Goal: Task Accomplishment & Management: Manage account settings

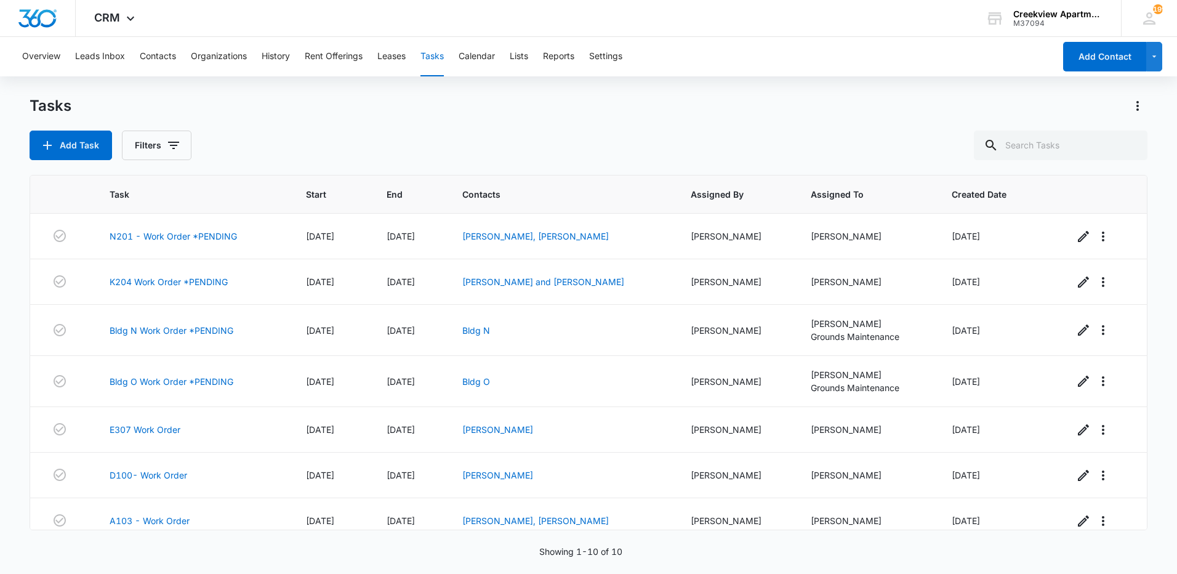
scroll to position [150, 0]
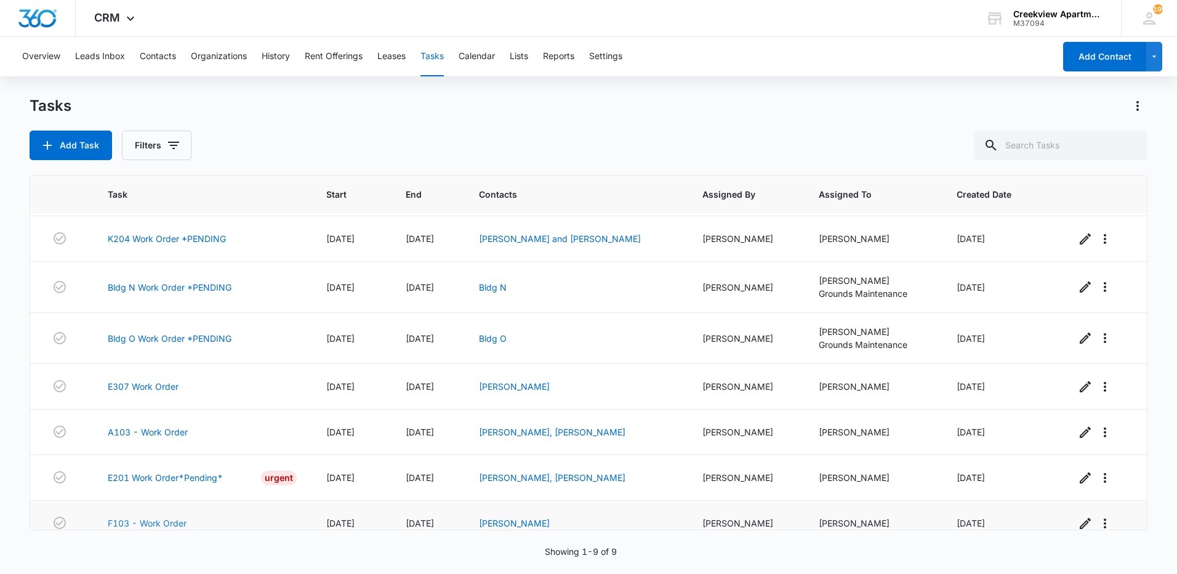
scroll to position [105, 0]
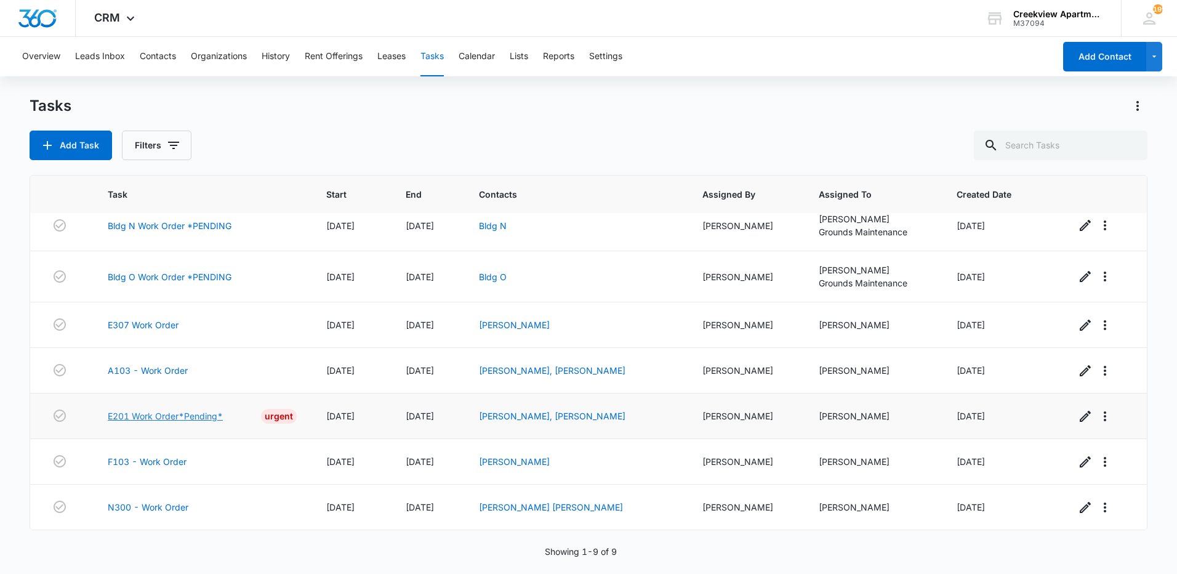
click at [187, 419] on link "E201 Work Order*Pending*" at bounding box center [165, 415] width 115 height 13
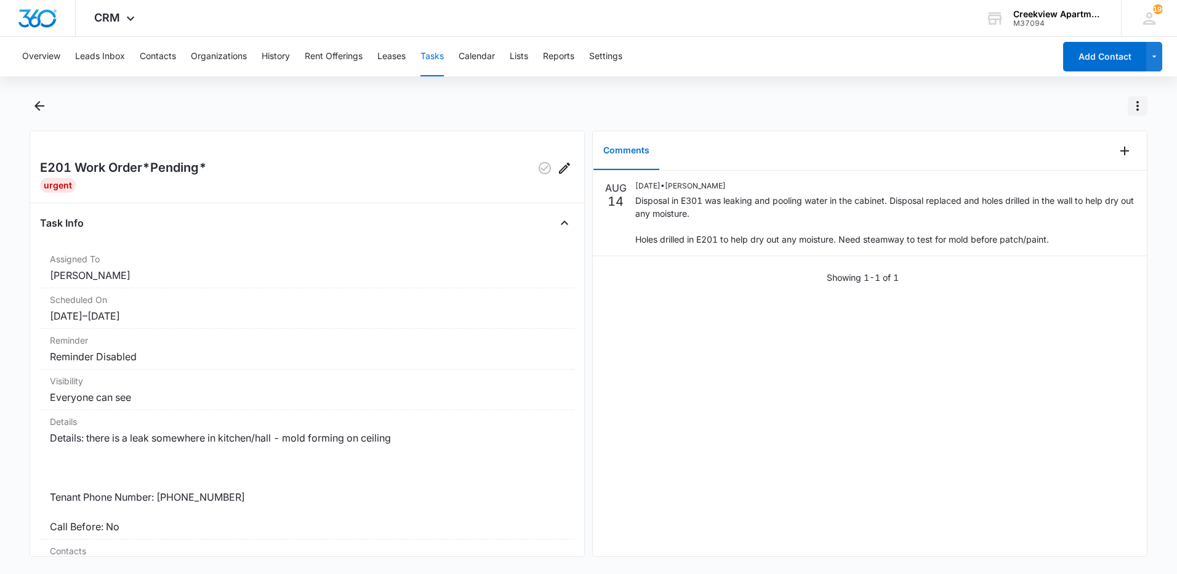
click at [1140, 101] on icon "Actions" at bounding box center [1137, 105] width 15 height 15
drag, startPoint x: 1058, startPoint y: 143, endPoint x: 1056, endPoint y: 135, distance: 7.6
click at [1058, 140] on div "Mark as Not Urgent" at bounding box center [1077, 140] width 80 height 9
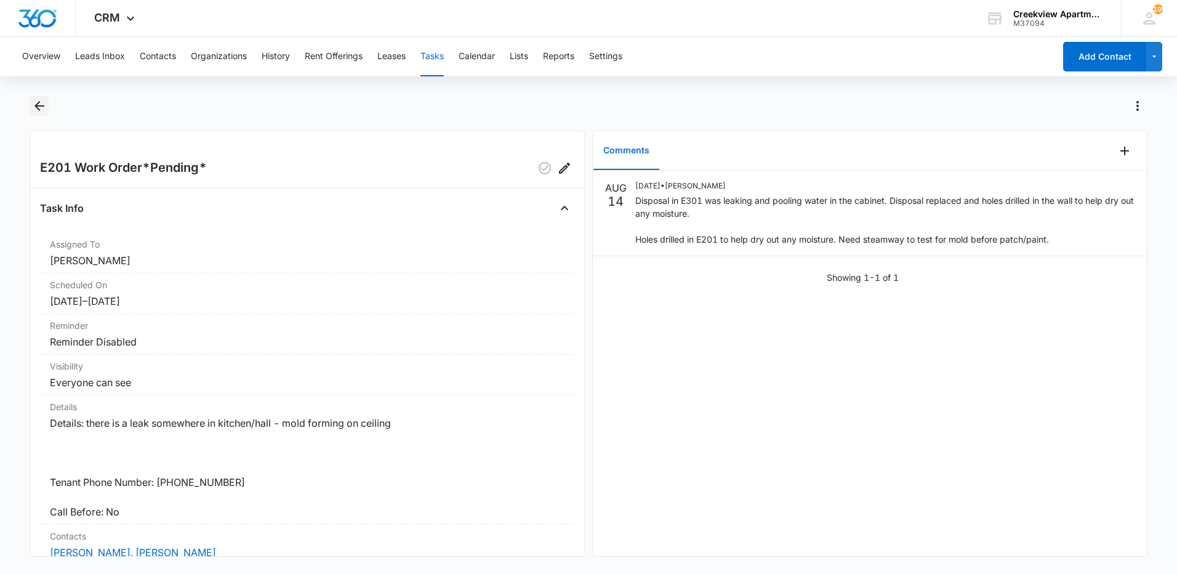
click at [33, 107] on icon "Back" at bounding box center [39, 105] width 15 height 15
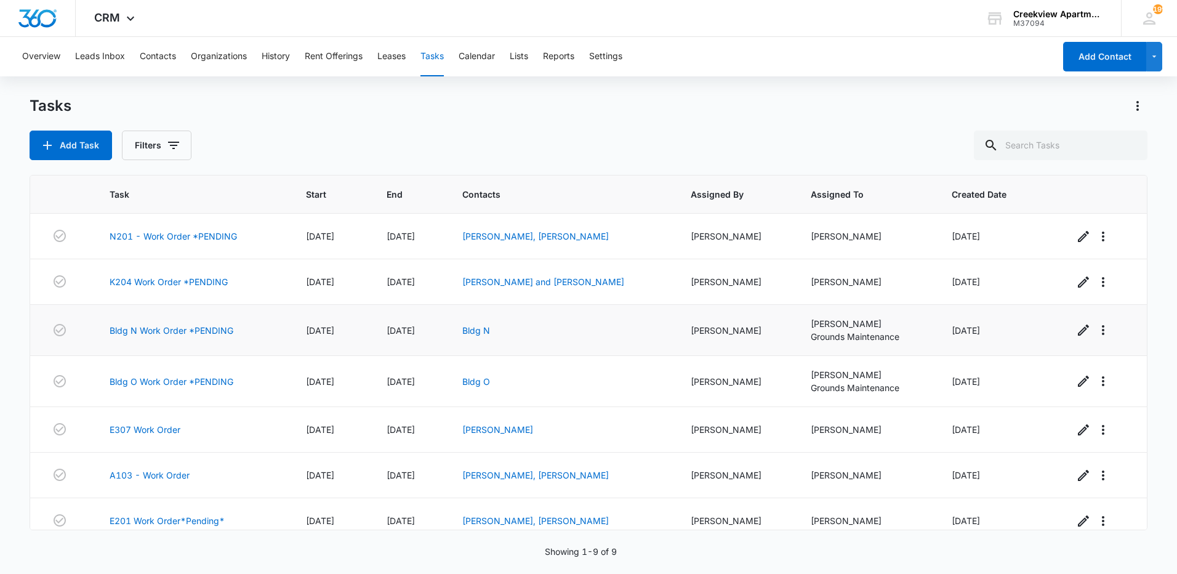
scroll to position [105, 0]
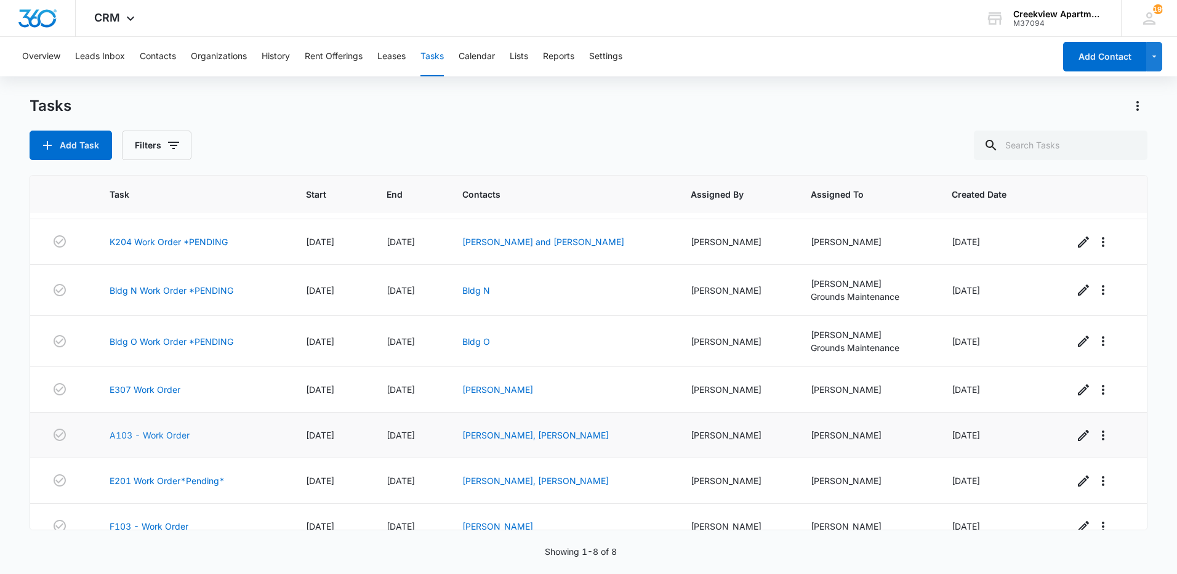
scroll to position [59, 0]
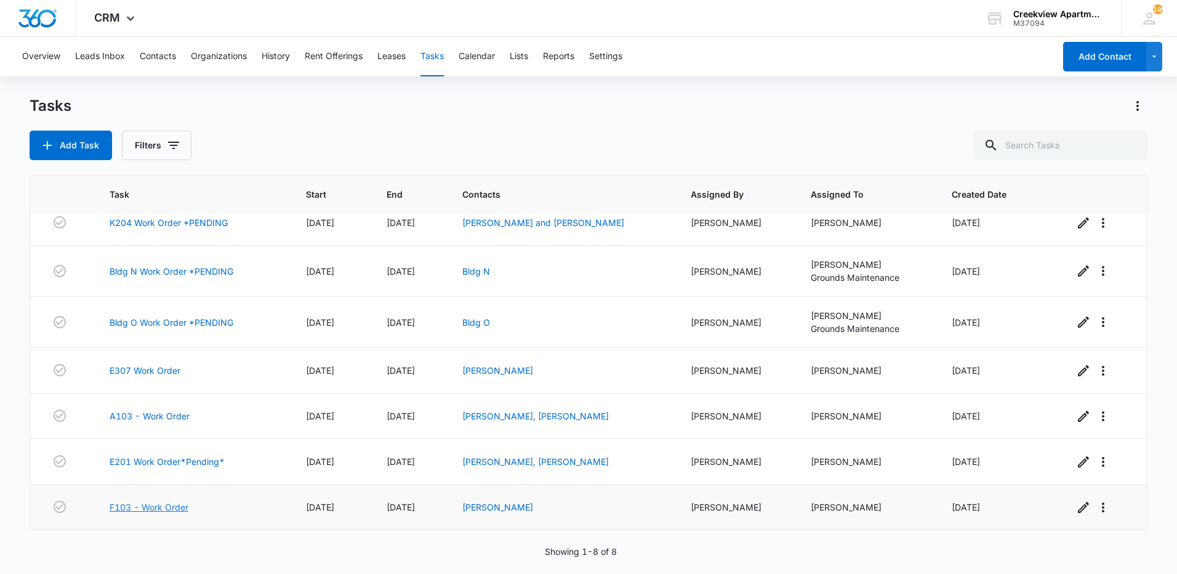
click at [140, 504] on link "F103 - Work Order" at bounding box center [149, 506] width 79 height 13
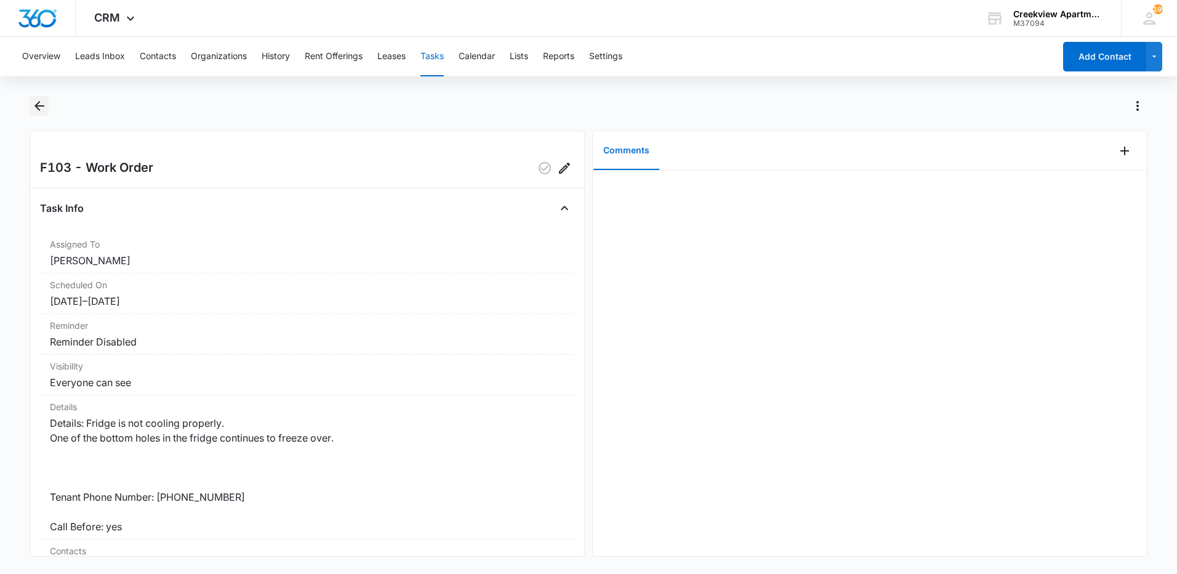
click at [38, 100] on icon "Back" at bounding box center [39, 105] width 15 height 15
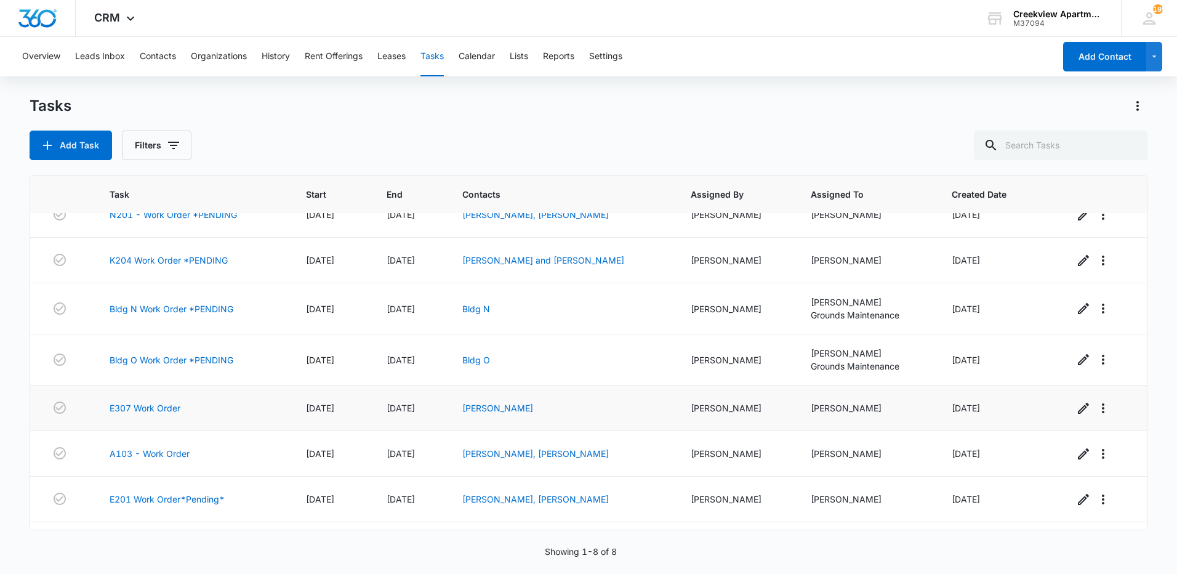
scroll to position [59, 0]
